Goal: Task Accomplishment & Management: Complete application form

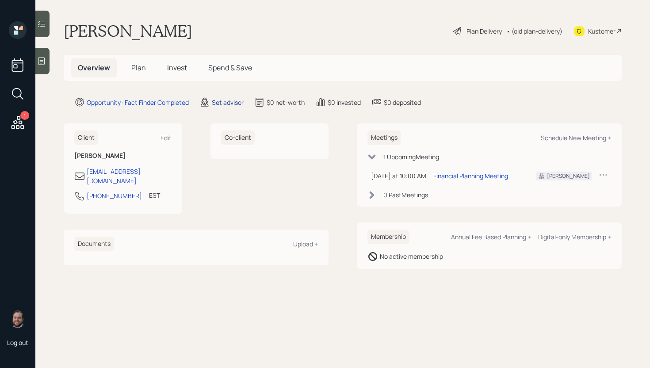
click at [227, 105] on div "Set advisor" at bounding box center [228, 102] width 32 height 9
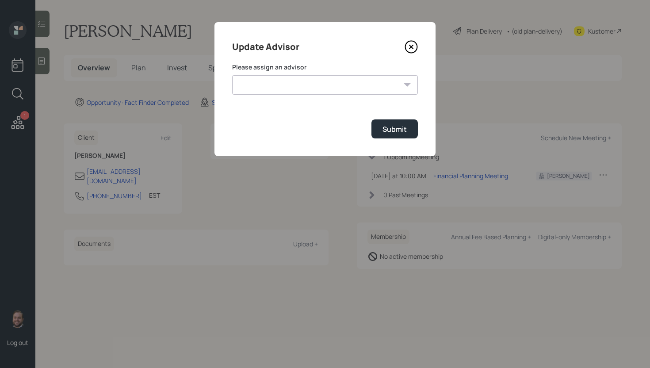
click at [352, 85] on select "[PERSON_NAME] [PERSON_NAME] [PERSON_NAME] [PERSON_NAME] End [PERSON_NAME] [PERS…" at bounding box center [325, 84] width 186 height 19
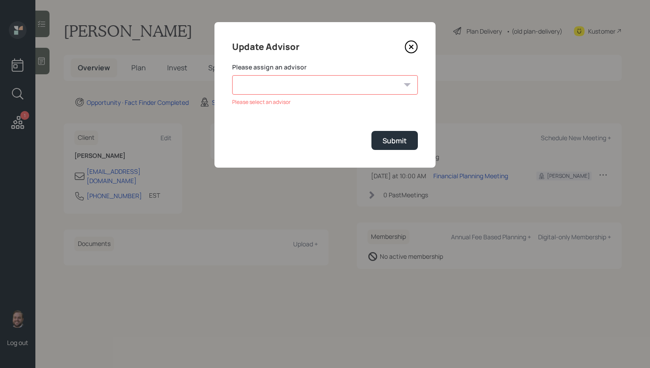
click at [296, 77] on select "[PERSON_NAME] [PERSON_NAME] [PERSON_NAME] [PERSON_NAME] End [PERSON_NAME] [PERS…" at bounding box center [325, 84] width 186 height 19
select select "d946c976-65aa-4529-ac9d-02c4f1114fc0"
click at [232, 75] on select "[PERSON_NAME] [PERSON_NAME] [PERSON_NAME] [PERSON_NAME] End [PERSON_NAME] [PERS…" at bounding box center [325, 84] width 186 height 19
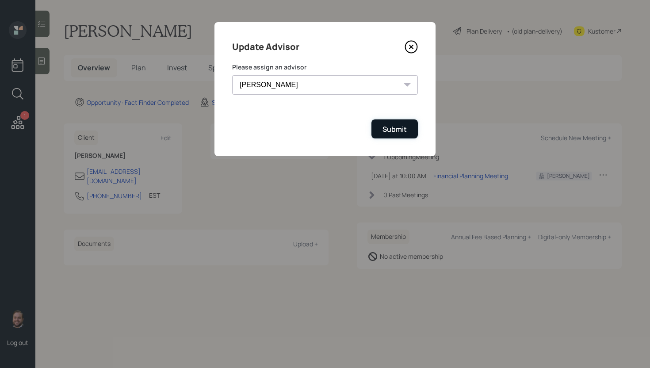
click at [385, 129] on div "Submit" at bounding box center [395, 129] width 24 height 10
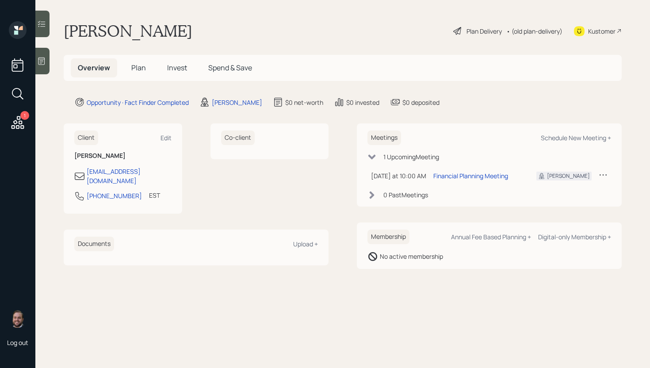
click at [45, 61] on icon at bounding box center [41, 61] width 7 height 8
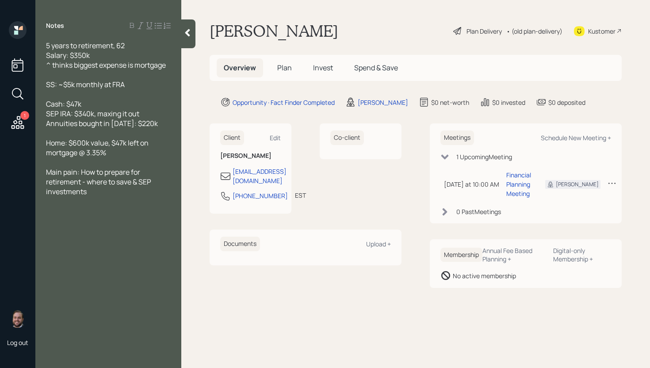
click at [288, 67] on span "Plan" at bounding box center [284, 68] width 15 height 10
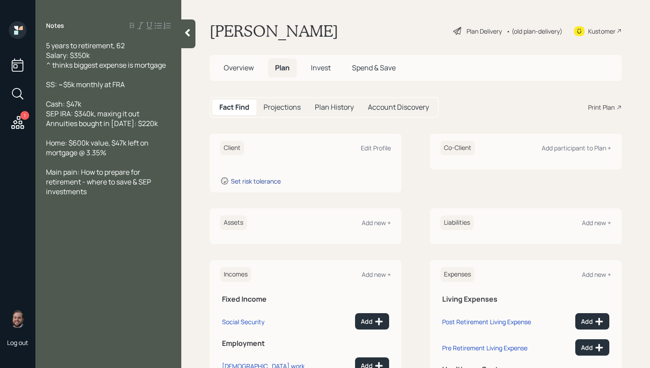
click at [275, 180] on div "Set risk tolerance" at bounding box center [256, 181] width 50 height 8
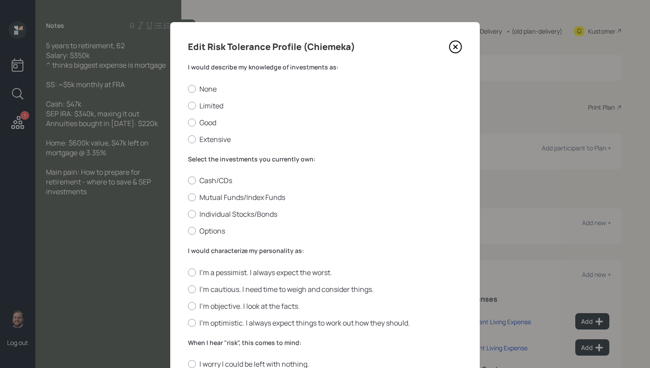
click at [452, 46] on icon at bounding box center [455, 46] width 13 height 13
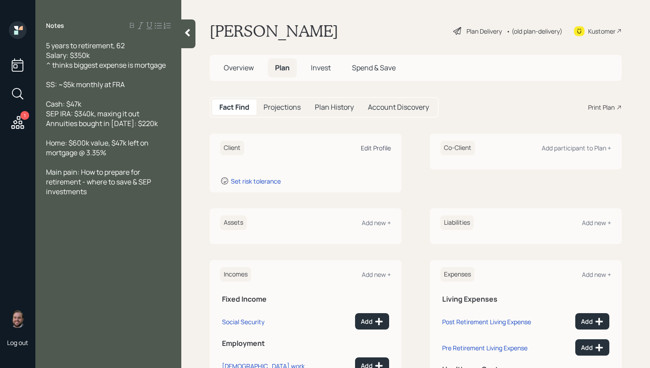
click at [383, 150] on div "Edit Profile" at bounding box center [376, 148] width 30 height 8
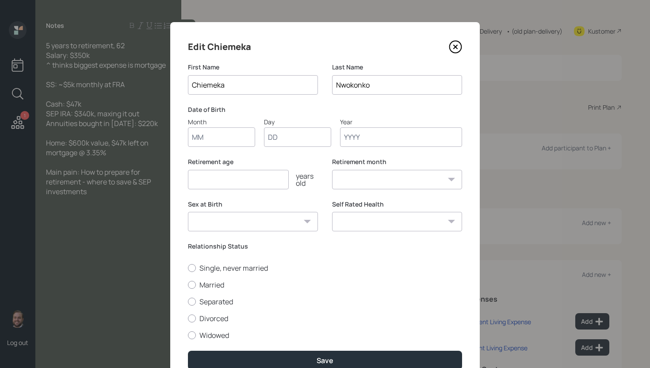
click at [226, 145] on input "Month" at bounding box center [221, 136] width 67 height 19
type input "01"
type input "1963"
select select "1"
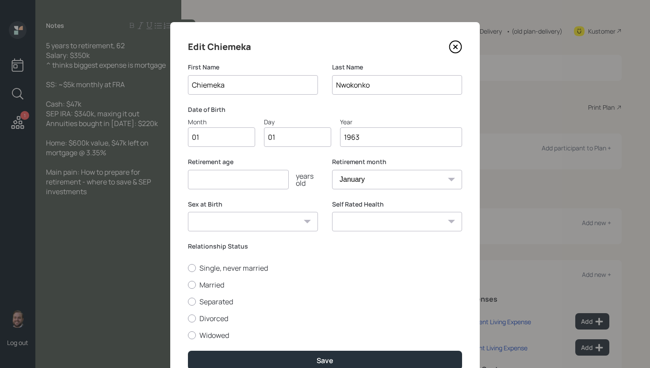
type input "1963"
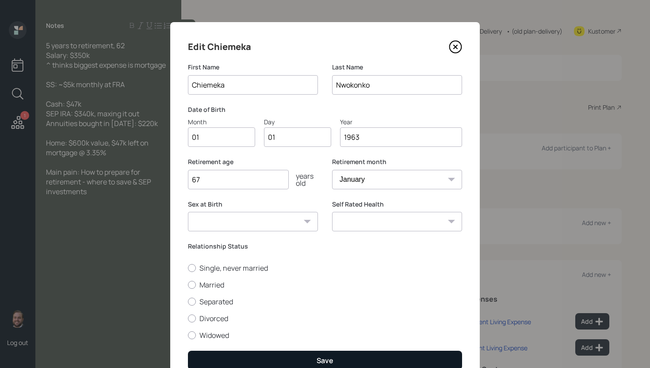
type input "67"
click at [336, 360] on button "Save" at bounding box center [325, 360] width 274 height 19
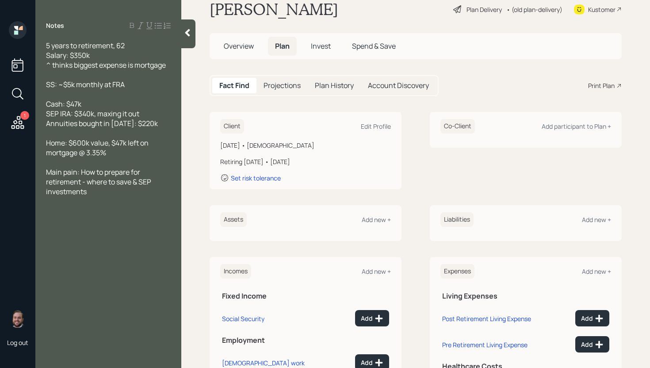
scroll to position [35, 0]
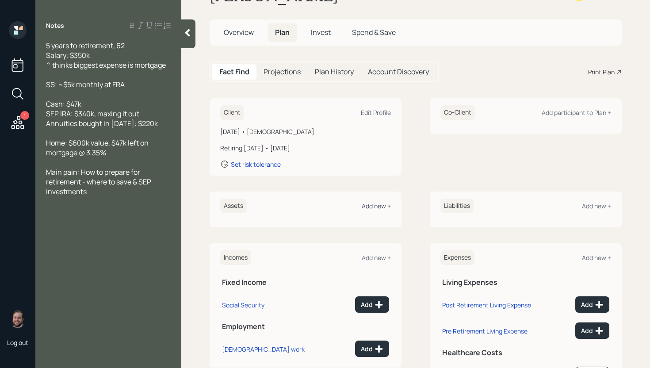
click at [373, 204] on div "Add new +" at bounding box center [376, 206] width 29 height 8
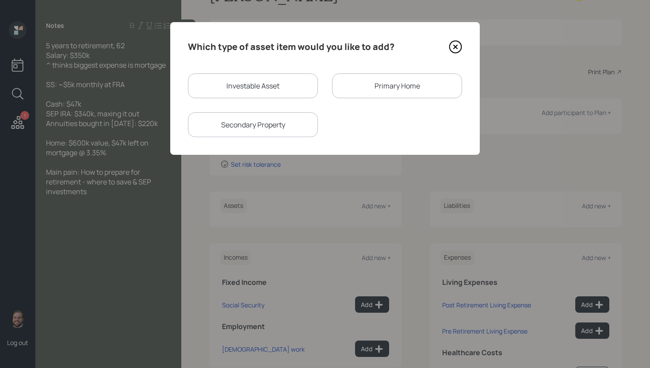
click at [249, 96] on div "Investable Asset" at bounding box center [253, 85] width 130 height 25
select select "taxable"
select select "balanced"
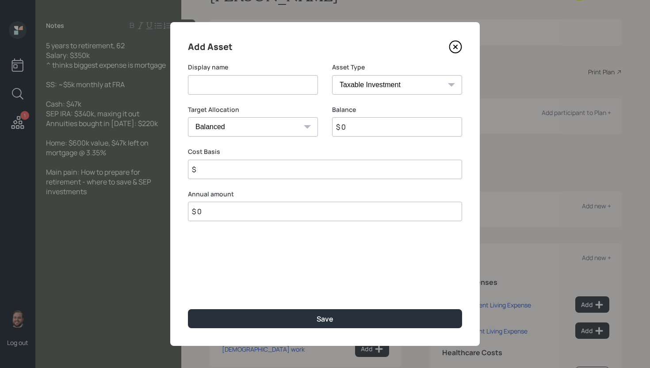
click at [249, 96] on div "Display name" at bounding box center [253, 84] width 130 height 42
click at [251, 81] on input at bounding box center [253, 84] width 130 height 19
type input "Cash"
select select "cash"
click at [332, 75] on select "SEP [PERSON_NAME] IRA 401(k) [PERSON_NAME] 401(k) 403(b) [PERSON_NAME] 403(b) 4…" at bounding box center [397, 84] width 130 height 19
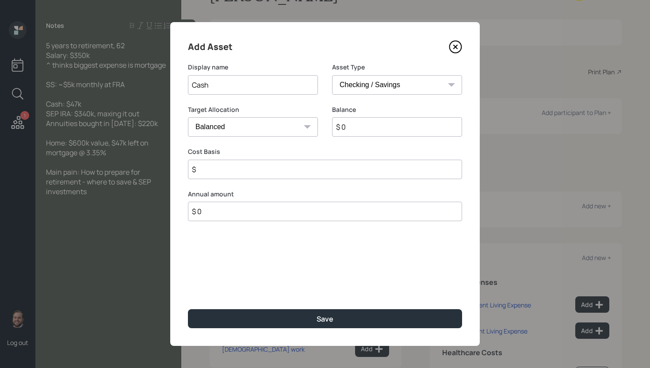
type input "$"
type input "$ 4"
type input "$ 47"
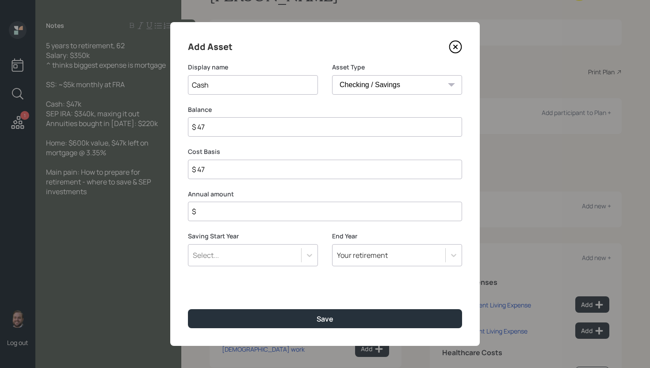
type input "$ 470"
type input "$ 4,700"
type input "$ 47,000"
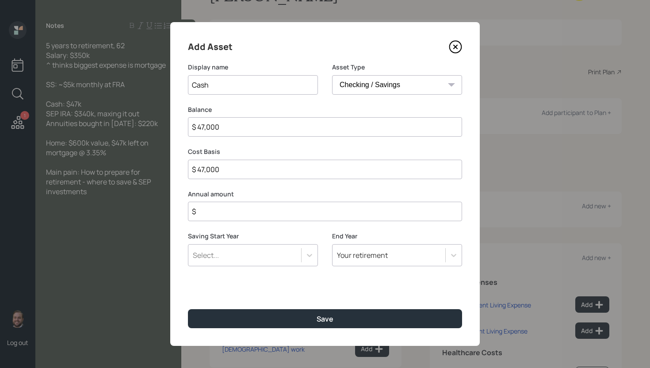
type input "$ 47,000"
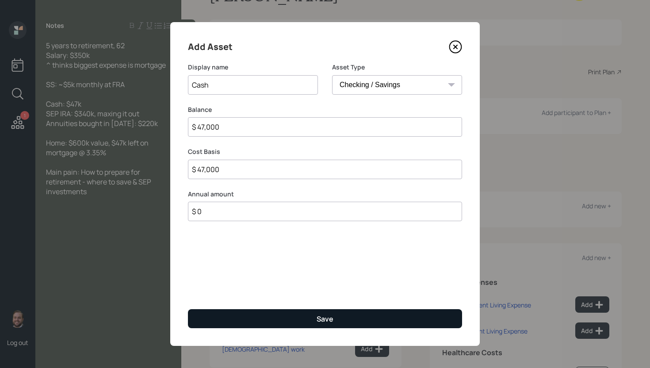
type input "$ 0"
click at [331, 313] on button "Save" at bounding box center [325, 318] width 274 height 19
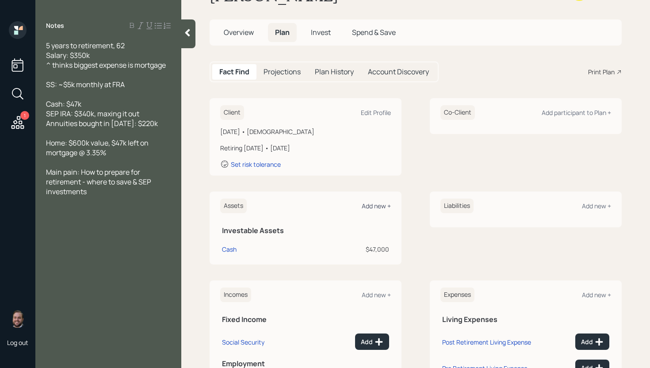
click at [379, 209] on div "Add new +" at bounding box center [376, 206] width 29 height 8
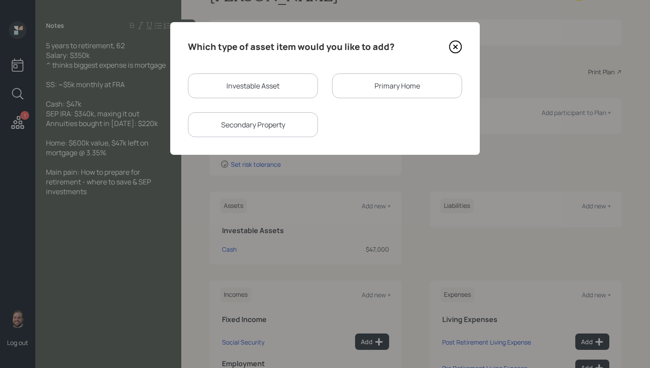
click at [272, 76] on div "Investable Asset" at bounding box center [253, 85] width 130 height 25
select select "taxable"
select select "balanced"
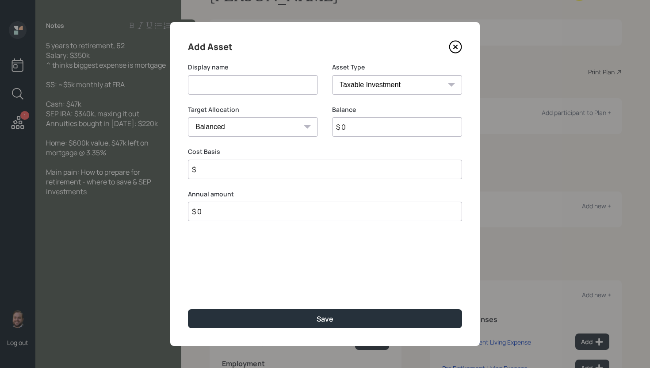
click at [267, 80] on input at bounding box center [253, 84] width 130 height 19
type input "SEP IRA"
click at [367, 84] on select "SEP [PERSON_NAME] IRA 401(k) [PERSON_NAME] 401(k) 403(b) [PERSON_NAME] 403(b) 4…" at bounding box center [397, 84] width 130 height 19
select select "sep_ira"
click at [332, 75] on select "SEP [PERSON_NAME] IRA 401(k) [PERSON_NAME] 401(k) 403(b) [PERSON_NAME] 403(b) 4…" at bounding box center [397, 84] width 130 height 19
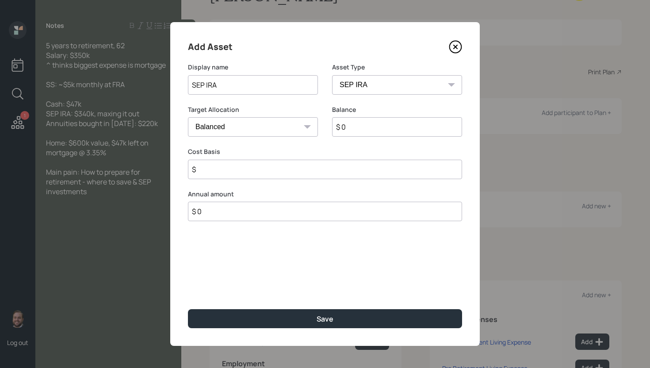
type input "$"
click at [363, 124] on input "$ 0" at bounding box center [397, 126] width 130 height 19
type input "$ 340,000"
drag, startPoint x: 273, startPoint y: 179, endPoint x: 272, endPoint y: 173, distance: 6.3
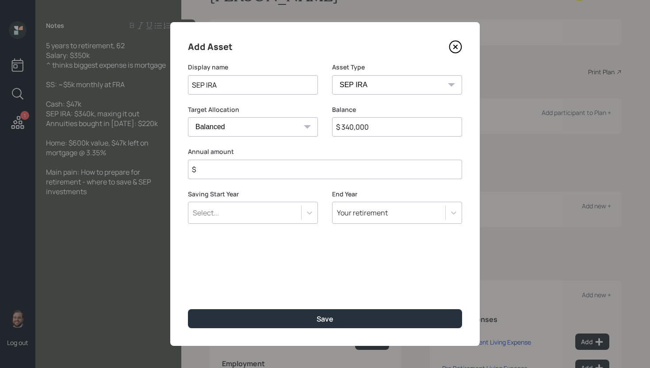
click at [272, 179] on div "Add Asset Display name SEP IRA Asset Type SEP [PERSON_NAME] IRA 401(k) [PERSON_…" at bounding box center [325, 184] width 310 height 324
click at [272, 173] on input "$" at bounding box center [325, 169] width 274 height 19
click at [281, 213] on div "Select..." at bounding box center [253, 213] width 130 height 22
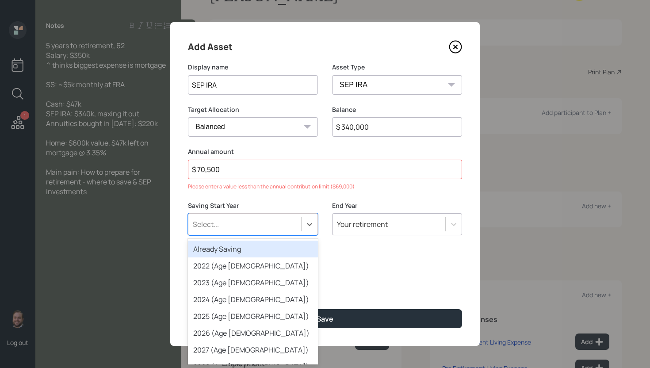
click at [245, 251] on div "Already Saving" at bounding box center [253, 249] width 130 height 17
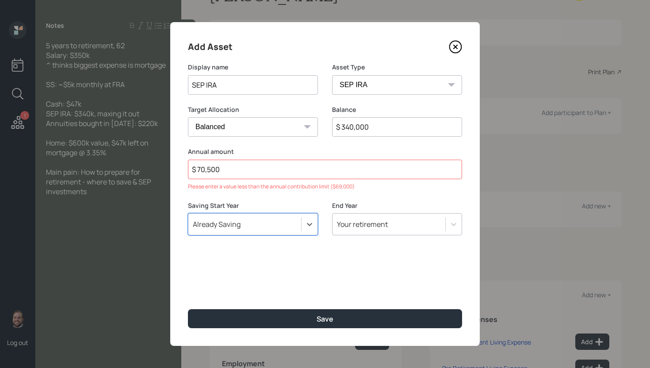
click at [277, 174] on input "$ 70,500" at bounding box center [325, 169] width 274 height 19
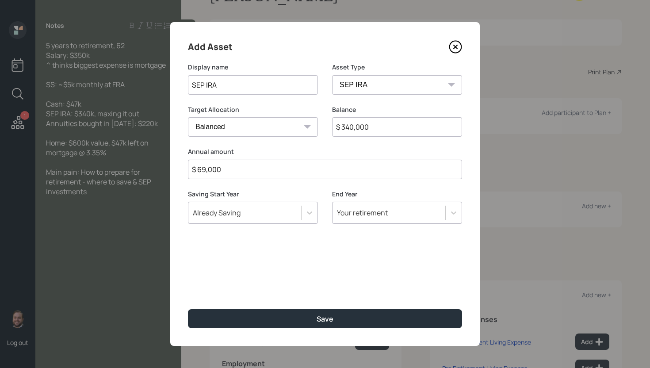
type input "$ 69,000"
click at [306, 254] on div "Add Asset Display name SEP IRA Asset Type SEP [PERSON_NAME] IRA 401(k) [PERSON_…" at bounding box center [325, 184] width 310 height 324
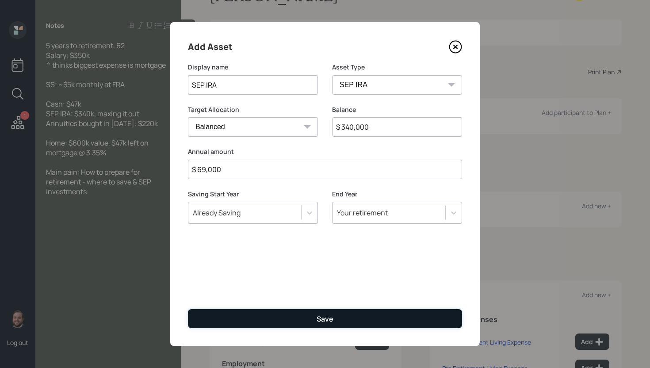
click at [318, 321] on div "Save" at bounding box center [325, 319] width 17 height 10
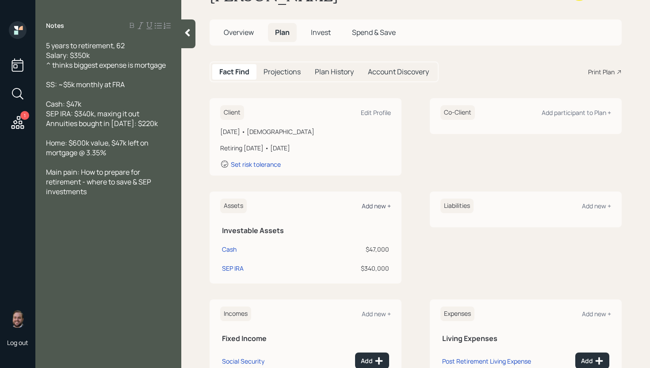
click at [373, 206] on div "Add new +" at bounding box center [376, 206] width 29 height 8
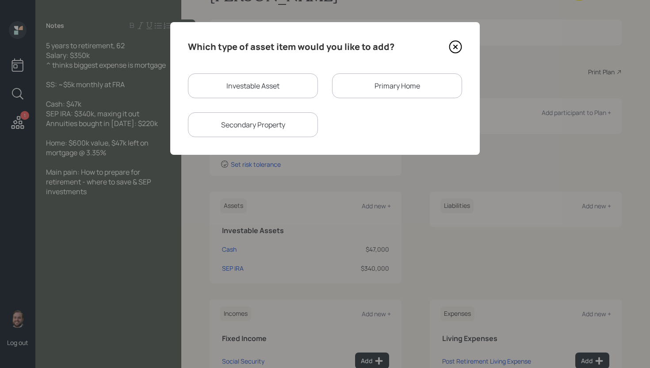
click at [237, 81] on div "Investable Asset" at bounding box center [253, 85] width 130 height 25
select select "taxable"
select select "balanced"
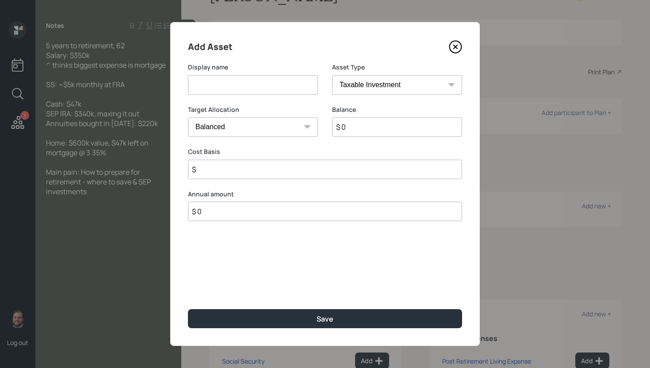
click at [237, 81] on input at bounding box center [253, 84] width 130 height 19
type input "Annuities"
click at [364, 81] on select "SEP [PERSON_NAME] IRA 401(k) [PERSON_NAME] 401(k) 403(b) [PERSON_NAME] 403(b) 4…" at bounding box center [397, 84] width 130 height 19
select select "ira"
click at [332, 75] on select "SEP [PERSON_NAME] IRA 401(k) [PERSON_NAME] 401(k) 403(b) [PERSON_NAME] 403(b) 4…" at bounding box center [397, 84] width 130 height 19
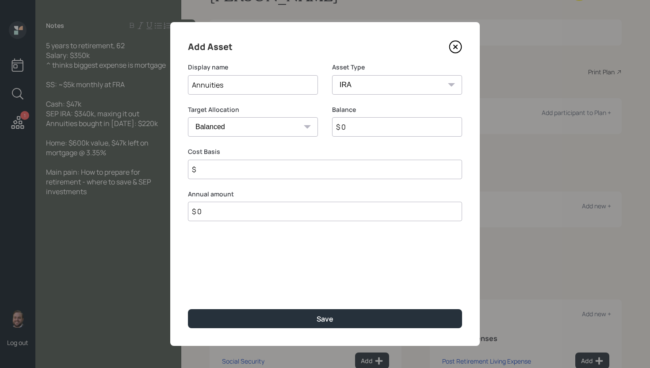
type input "$"
click at [362, 122] on input "$ 0" at bounding box center [397, 126] width 130 height 19
type input "$ 220,000"
type input "$ 0"
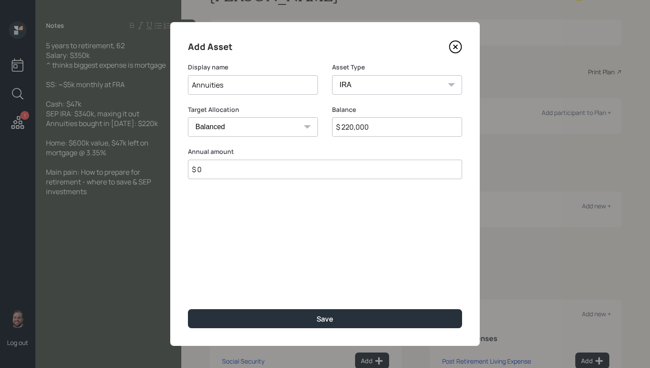
click at [188, 309] on button "Save" at bounding box center [325, 318] width 274 height 19
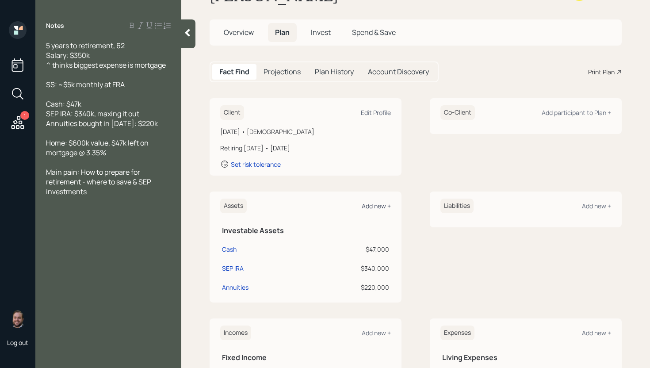
click at [371, 207] on div "Add new +" at bounding box center [376, 206] width 29 height 8
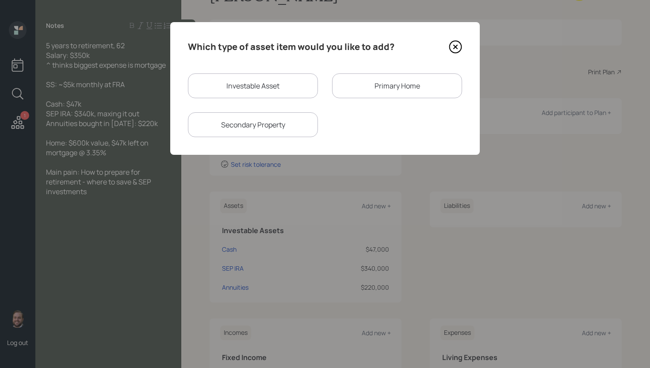
click at [360, 80] on div "Primary Home" at bounding box center [397, 85] width 130 height 25
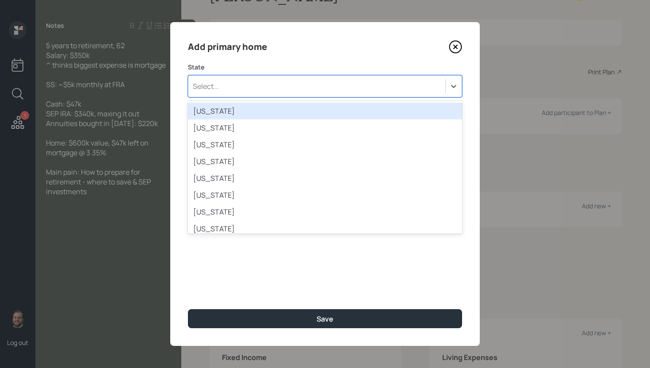
click at [223, 84] on div "Select..." at bounding box center [316, 86] width 257 height 15
type input "new"
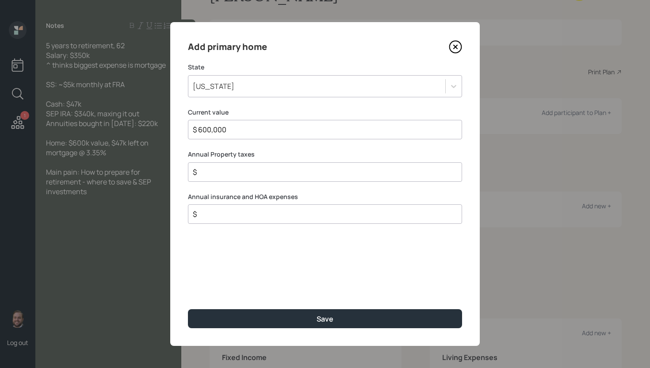
type input "$ 600,000"
click at [188, 309] on button "Save" at bounding box center [325, 318] width 274 height 19
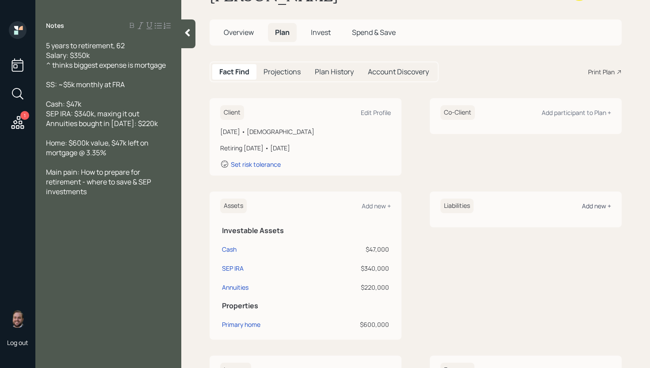
click at [592, 207] on div "Add new +" at bounding box center [596, 206] width 29 height 8
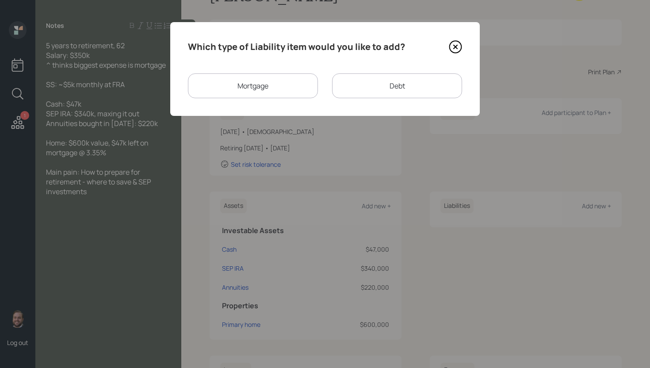
click at [271, 88] on div "Mortgage" at bounding box center [253, 85] width 130 height 25
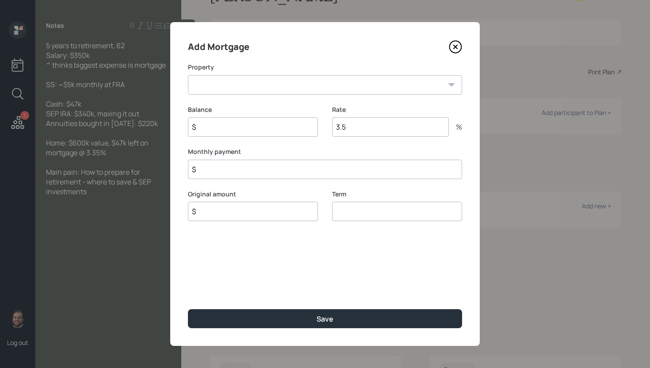
click at [306, 93] on select "NY Primary home" at bounding box center [325, 84] width 274 height 19
select select "635858f3-31fe-4db9-aa36-3bfca9c6aa0e"
click at [188, 75] on select "NY Primary home" at bounding box center [325, 84] width 274 height 19
click at [260, 130] on input "$" at bounding box center [253, 126] width 130 height 19
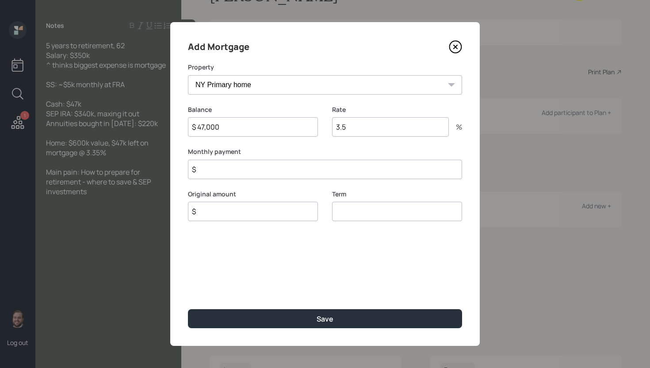
type input "$ 47,000"
type input "3.35"
type input "$ 0"
type input "$ 47,000"
type input "30"
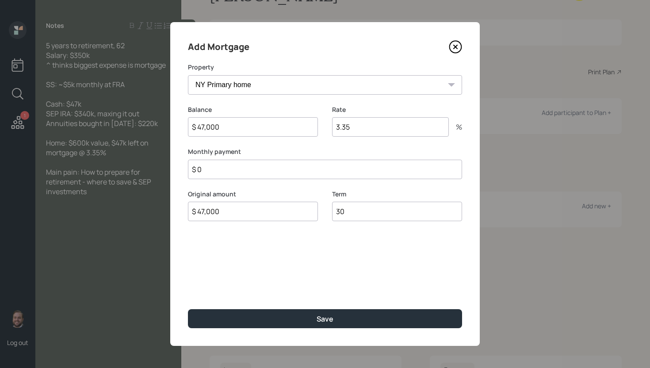
click at [188, 309] on button "Save" at bounding box center [325, 318] width 274 height 19
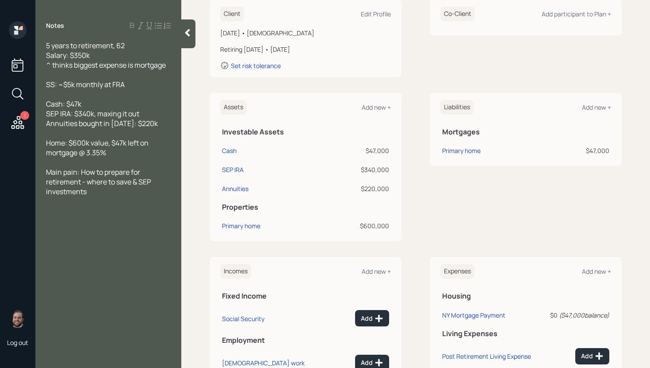
scroll to position [233, 0]
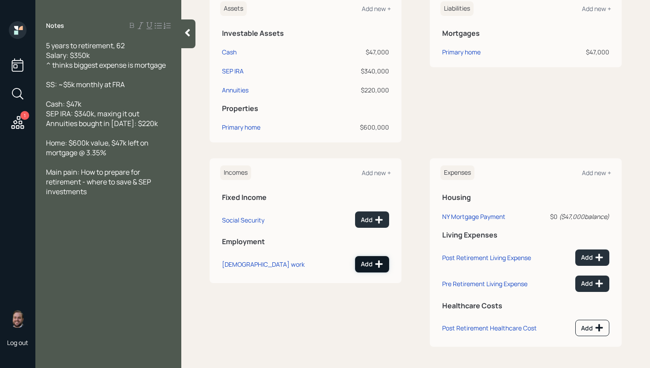
click at [369, 264] on div "Add" at bounding box center [372, 264] width 23 height 9
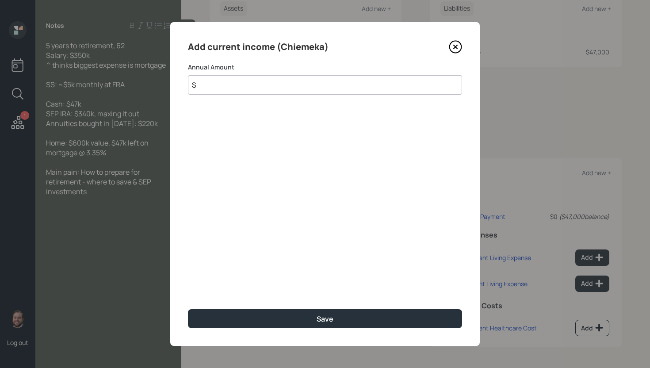
click at [240, 84] on input "$" at bounding box center [325, 84] width 274 height 19
type input "$ 350,000"
click at [188, 309] on button "Save" at bounding box center [325, 318] width 274 height 19
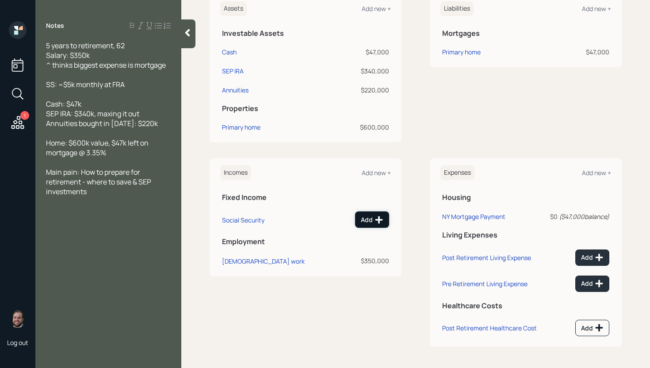
click at [375, 222] on icon at bounding box center [379, 220] width 8 height 8
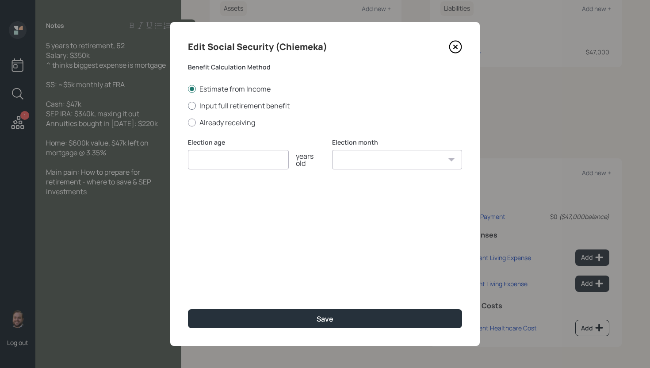
click at [227, 108] on label "Input full retirement benefit" at bounding box center [325, 106] width 274 height 10
click at [188, 106] on input "Input full retirement benefit" at bounding box center [188, 105] width 0 height 0
radio input "true"
click at [234, 160] on input "number" at bounding box center [238, 159] width 101 height 19
type input "67"
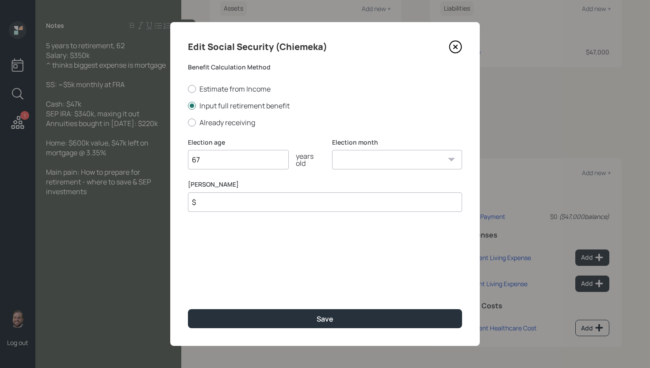
select select "1"
click at [332, 150] on select "January February March April May June July August September October November De…" at bounding box center [397, 159] width 130 height 19
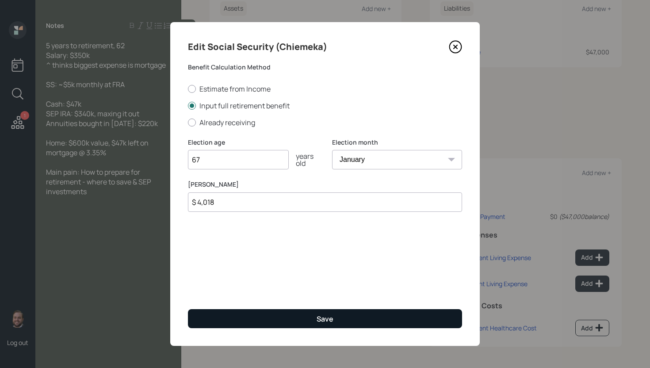
type input "$ 4,018"
click at [342, 322] on button "Save" at bounding box center [325, 318] width 274 height 19
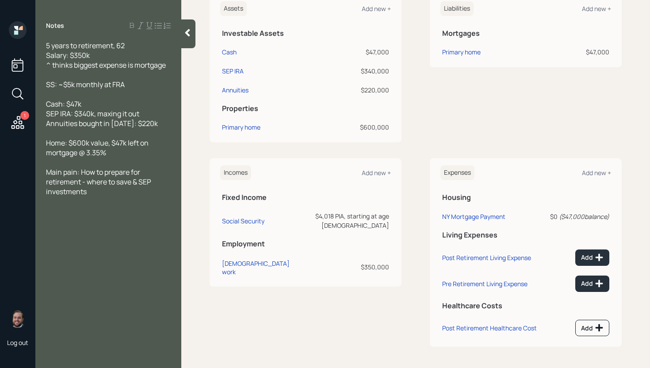
click at [16, 115] on icon at bounding box center [18, 123] width 16 height 16
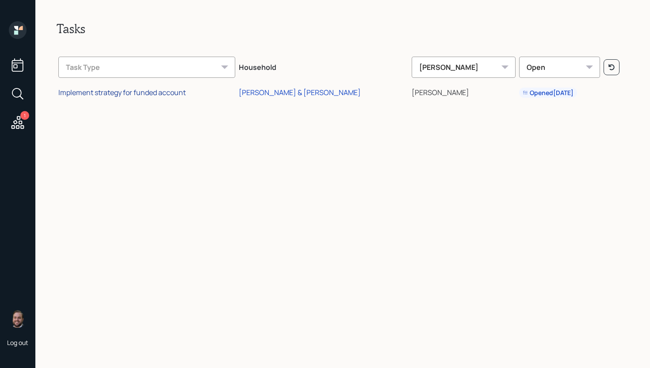
click at [168, 88] on div "Implement strategy for funded account" at bounding box center [121, 93] width 127 height 10
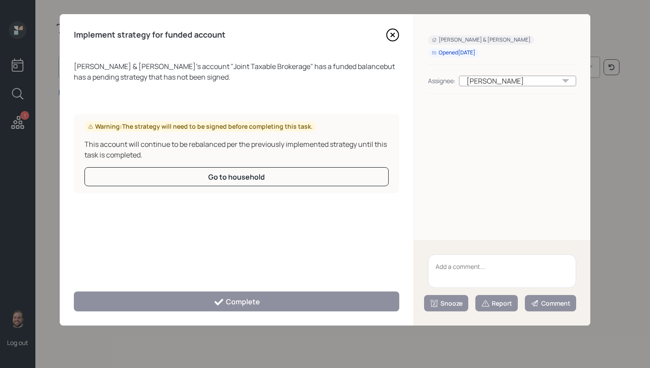
click at [451, 270] on textarea at bounding box center [502, 271] width 148 height 34
type textarea "N"
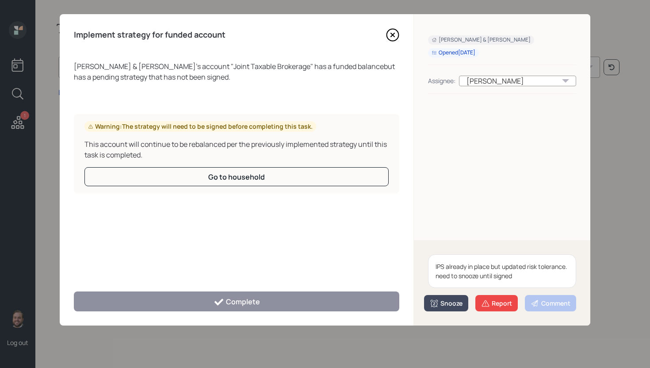
type textarea "IPS already in place but updated risk tolerance. need to snooze until signed"
click at [448, 305] on div "Snooze" at bounding box center [446, 303] width 33 height 9
click at [448, 252] on button "3 days" at bounding box center [446, 249] width 43 height 18
